Goal: Information Seeking & Learning: Learn about a topic

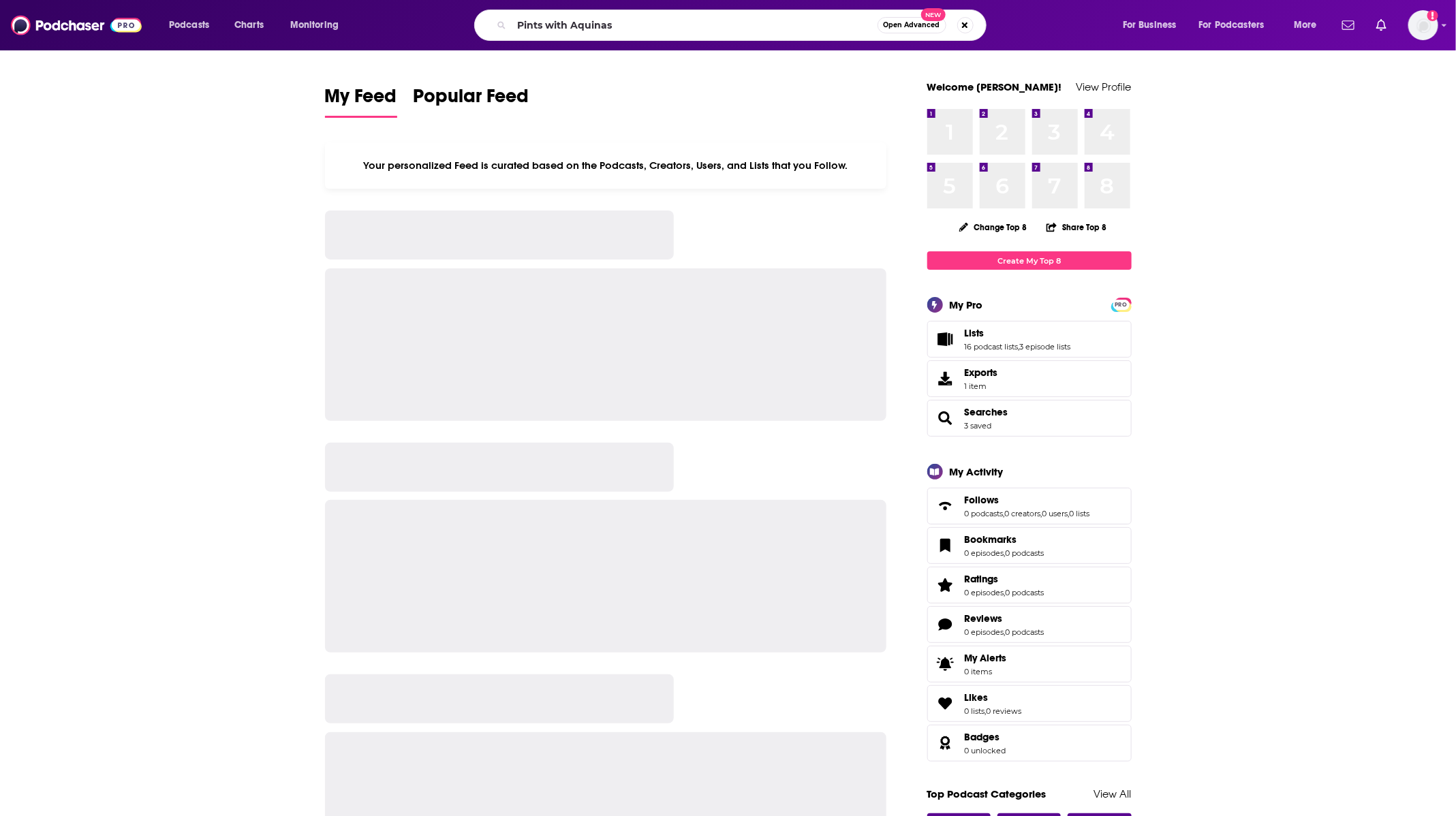
type input "Pints with Aquinas"
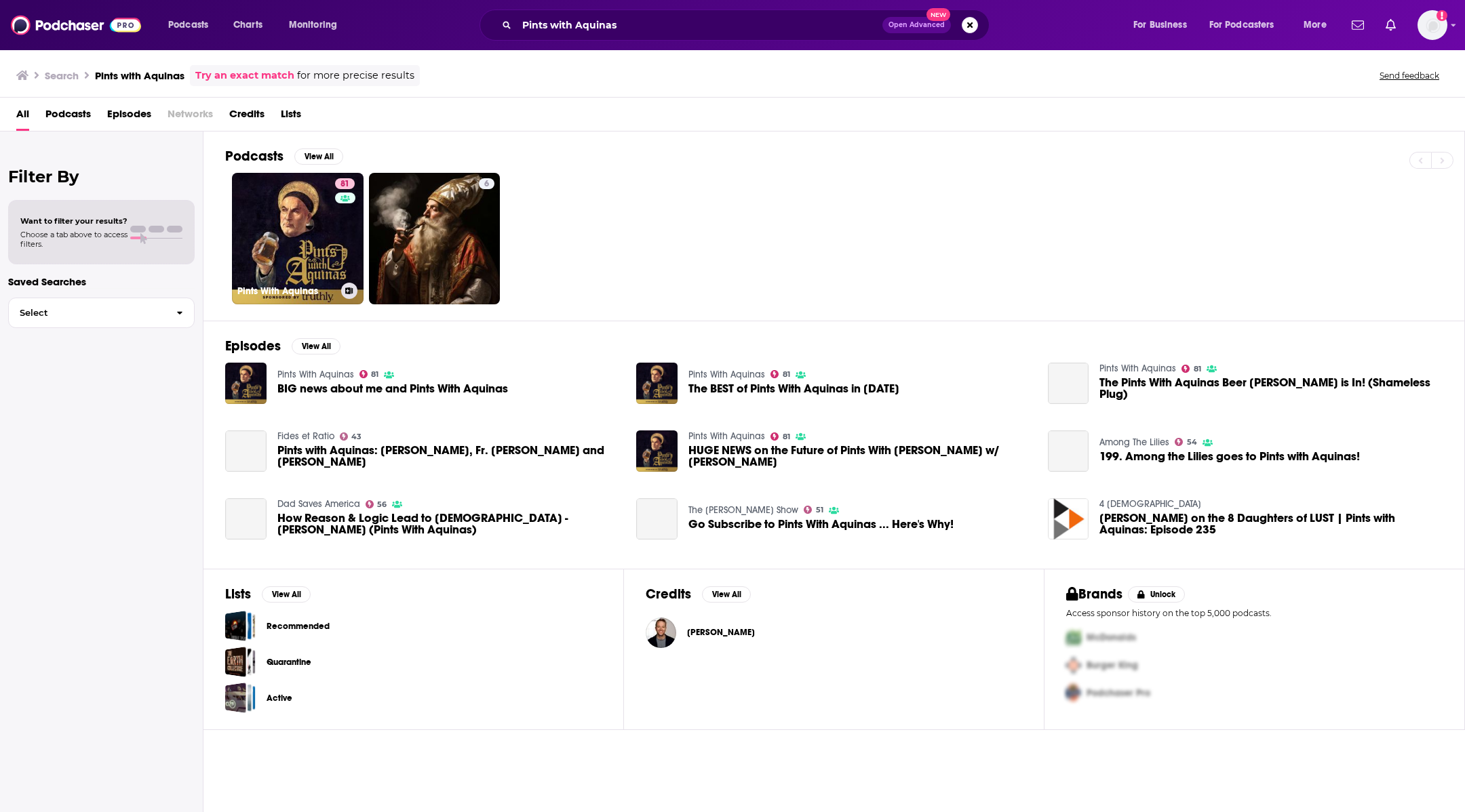
click at [303, 248] on link "81 Pints With Aquinas" at bounding box center [298, 239] width 132 height 132
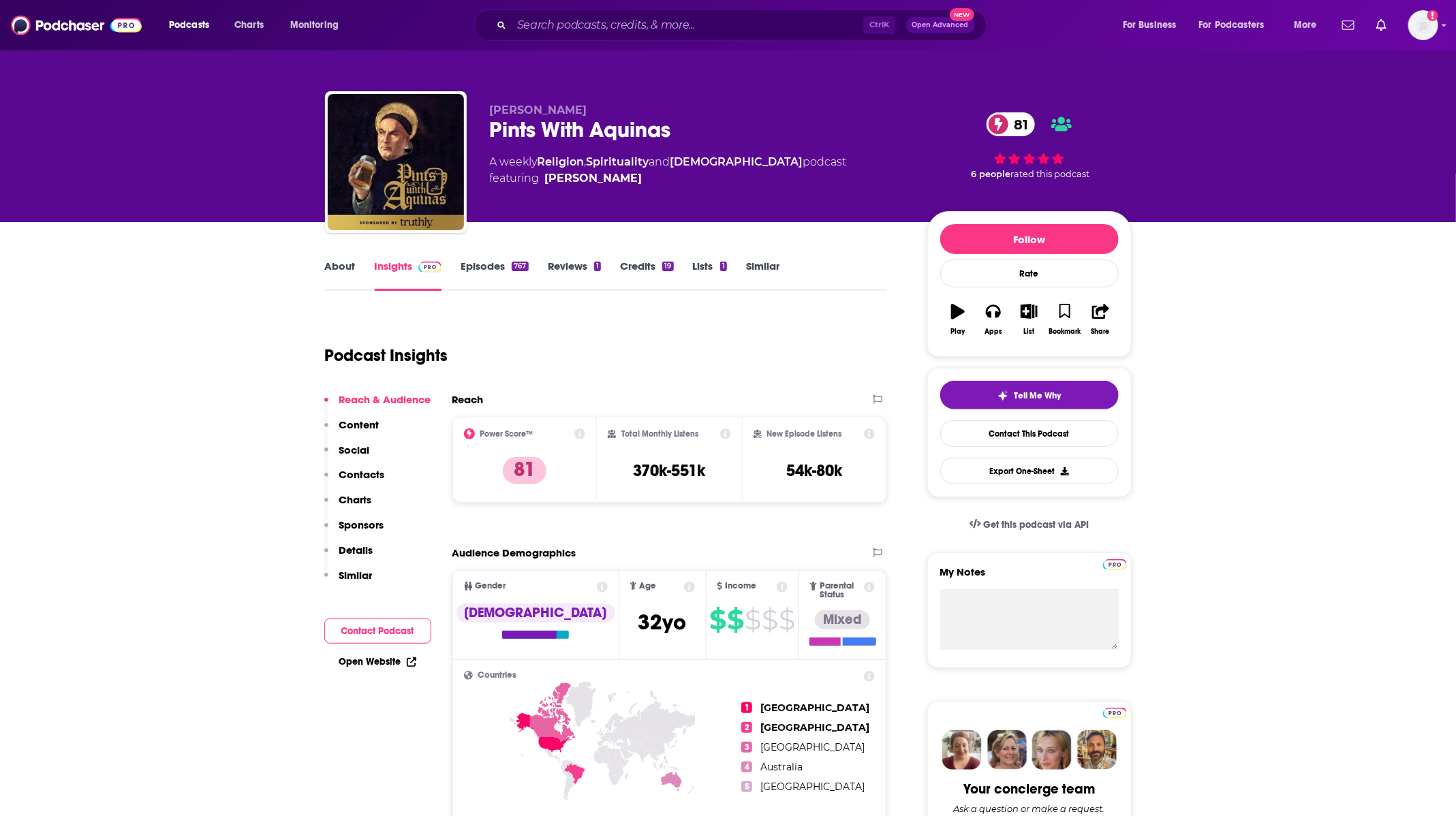
click at [341, 274] on link "About" at bounding box center [340, 275] width 31 height 31
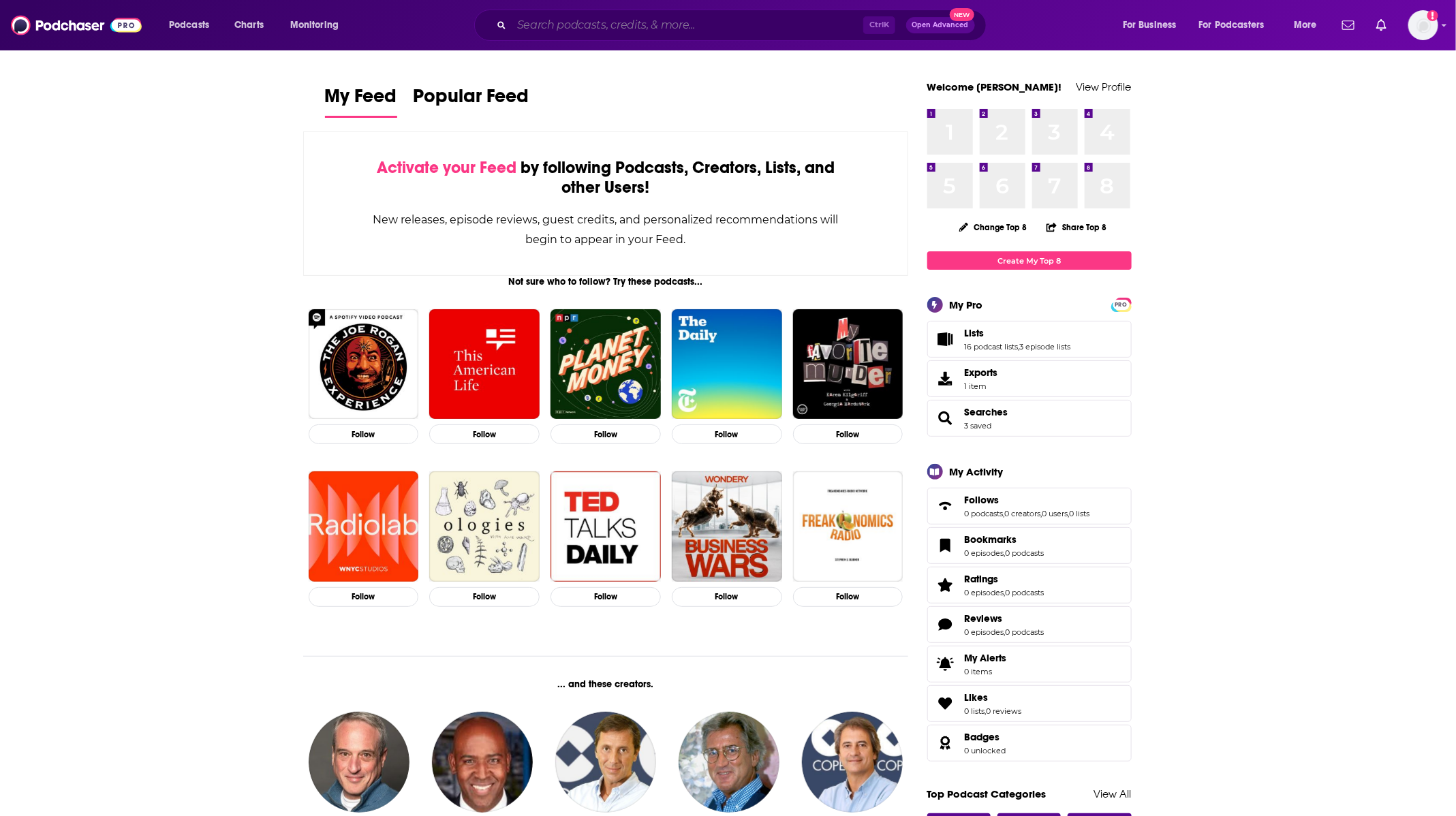
click at [607, 17] on input "Search podcasts, credits, & more..." at bounding box center [687, 25] width 352 height 22
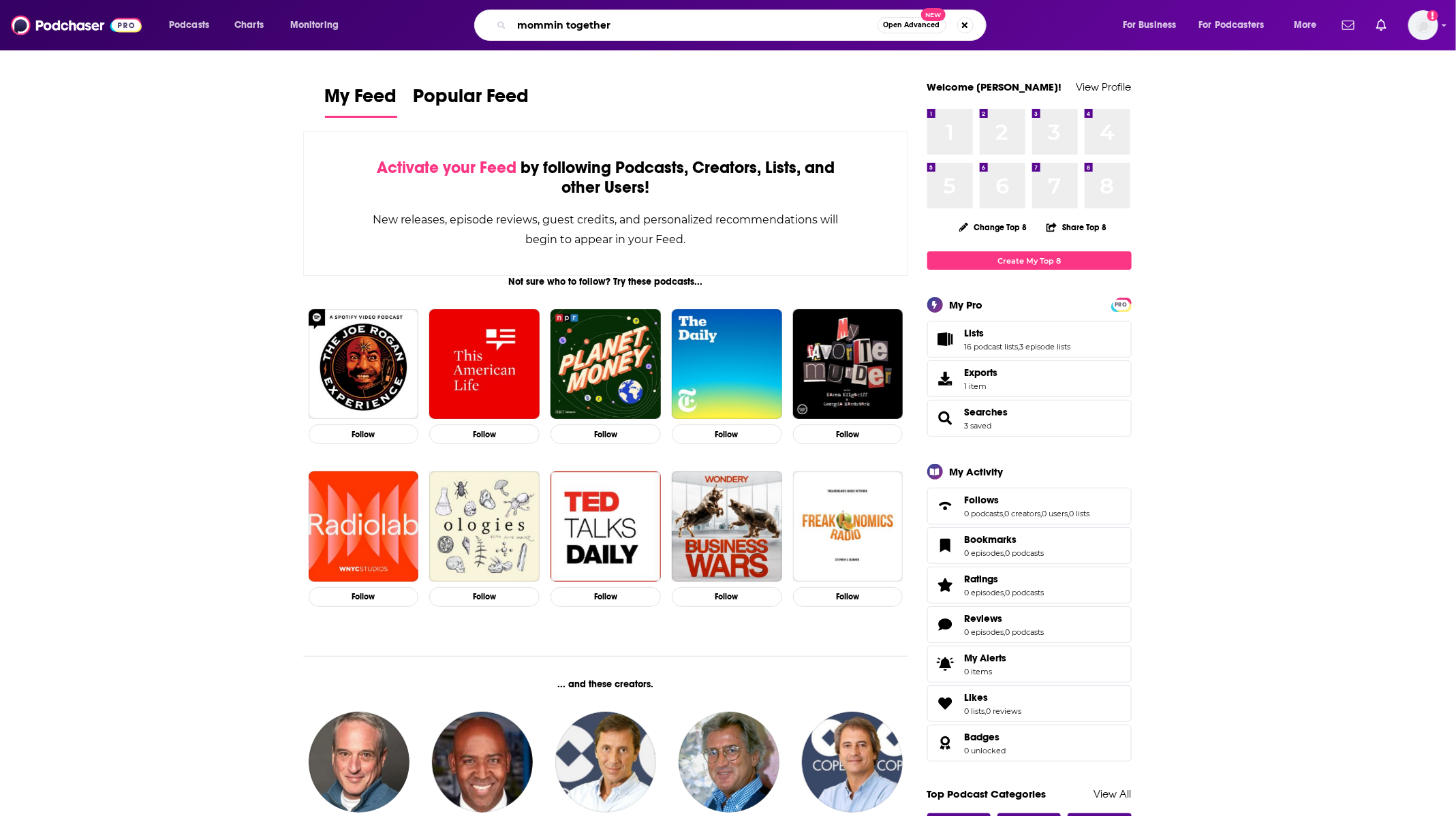
type input "mommin together"
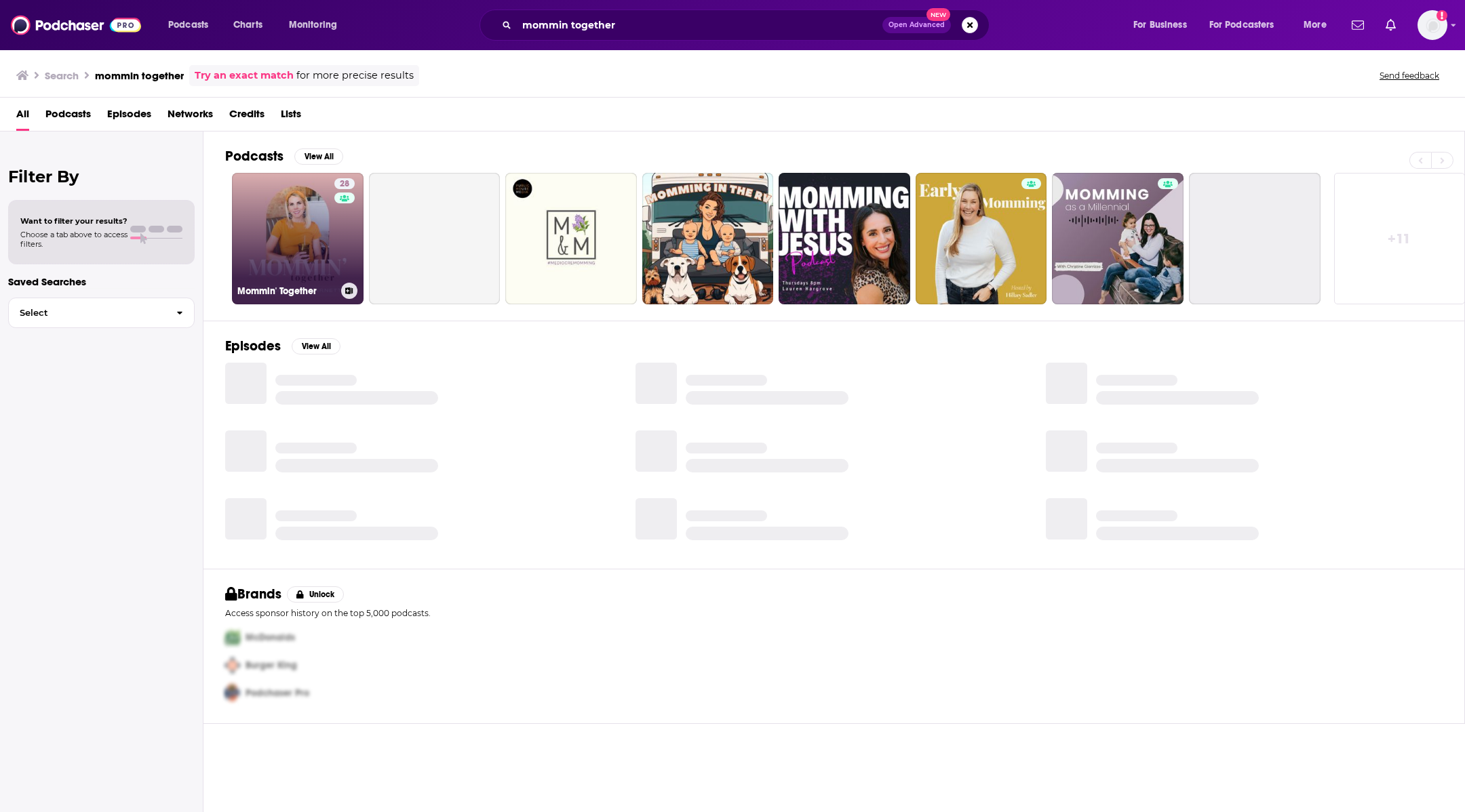
click at [307, 223] on link "28 Mommin' Together" at bounding box center [298, 239] width 132 height 132
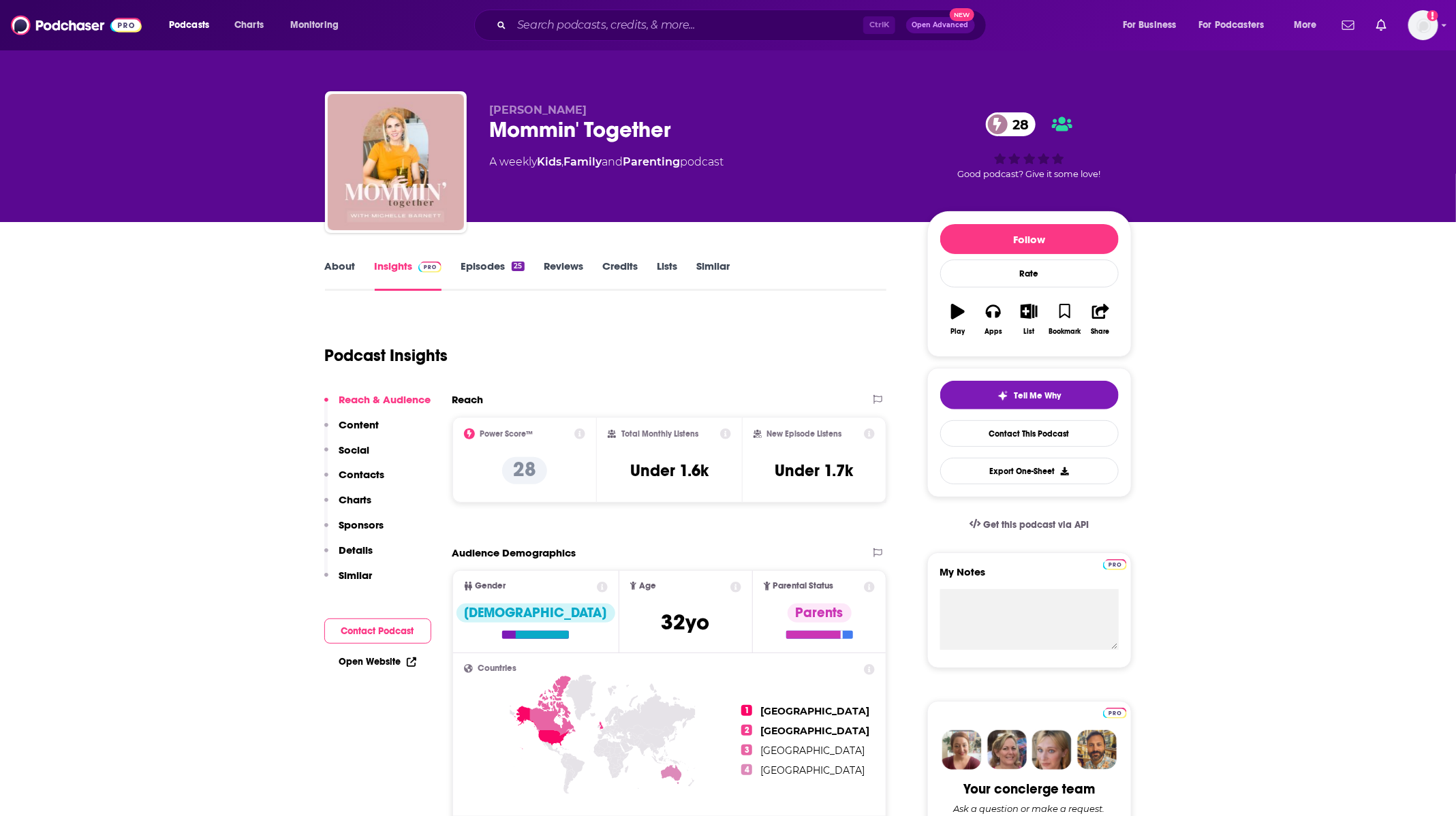
click at [489, 263] on link "Episodes 25" at bounding box center [492, 275] width 63 height 31
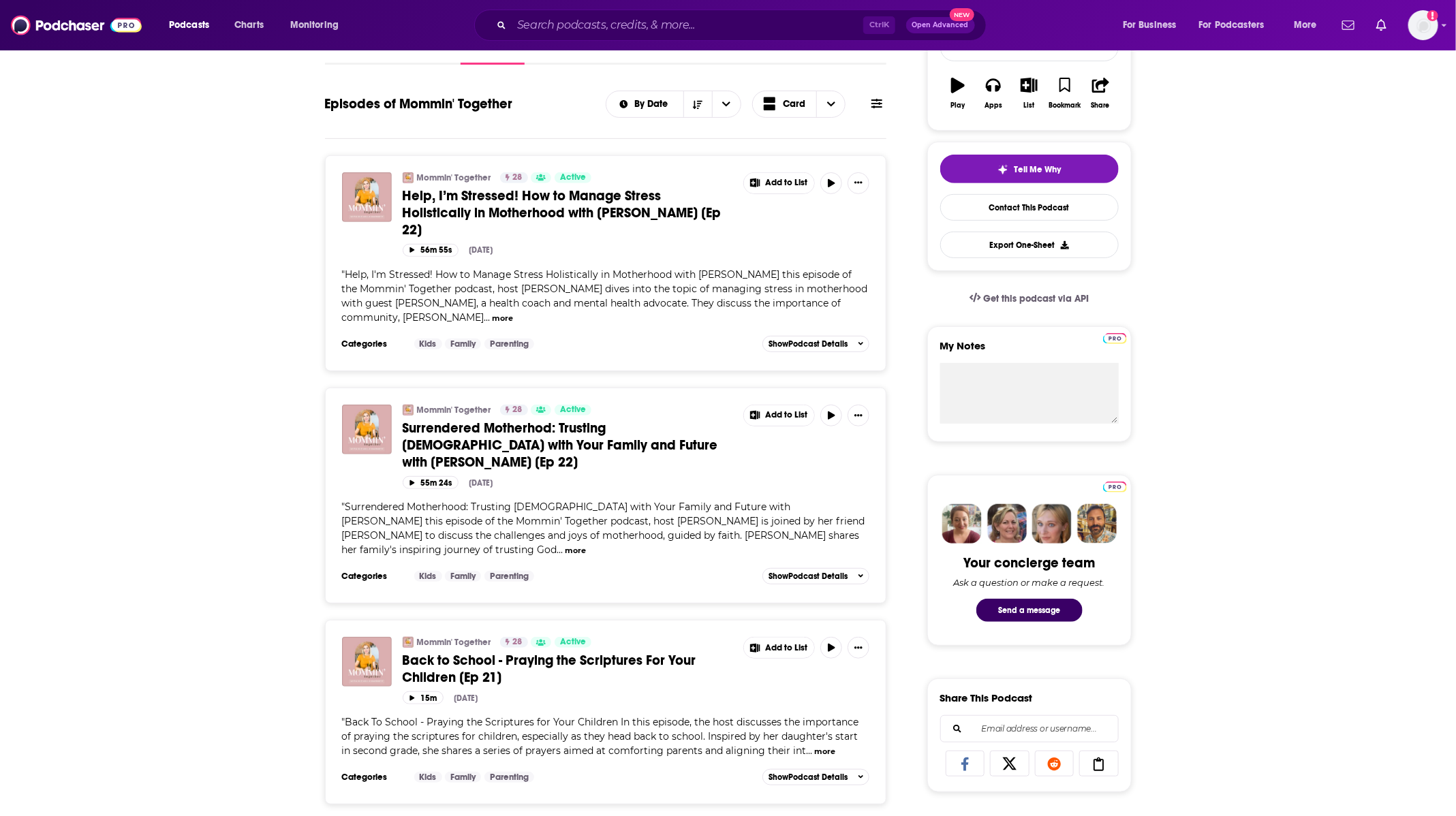
scroll to position [306, 0]
